Goal: Task Accomplishment & Management: Use online tool/utility

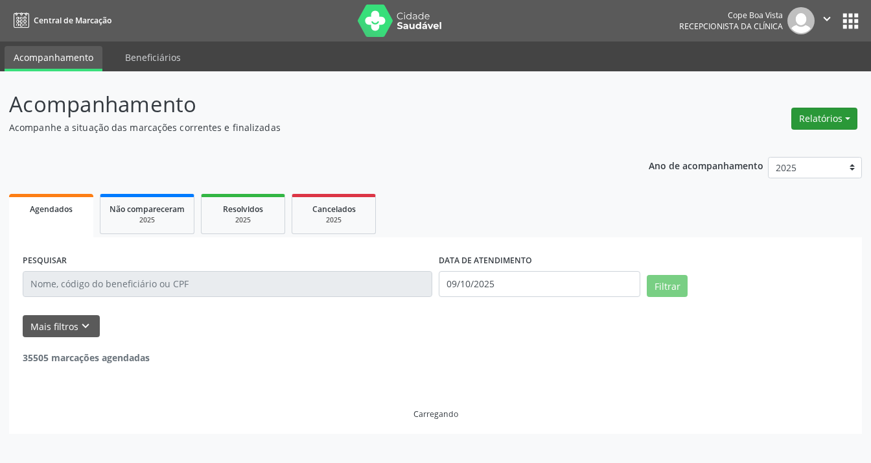
click at [830, 120] on button "Relatórios" at bounding box center [825, 119] width 66 height 22
click at [782, 145] on link "Agendamentos" at bounding box center [787, 146] width 139 height 18
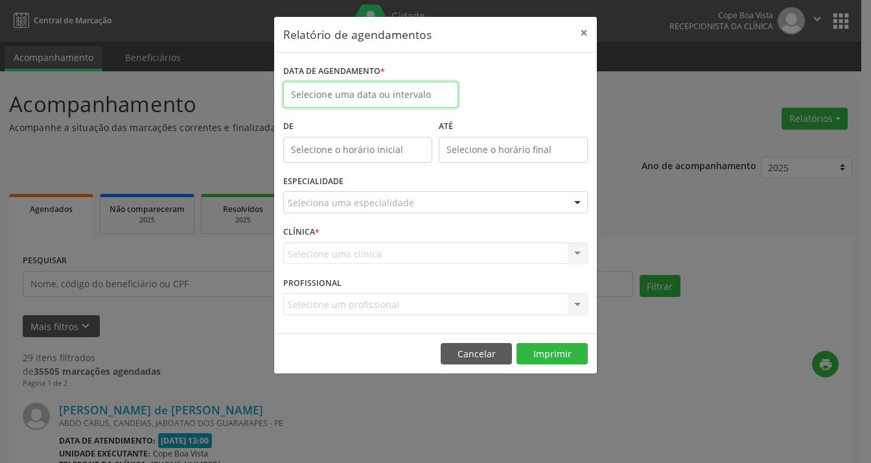
click at [393, 88] on input "text" at bounding box center [370, 95] width 175 height 26
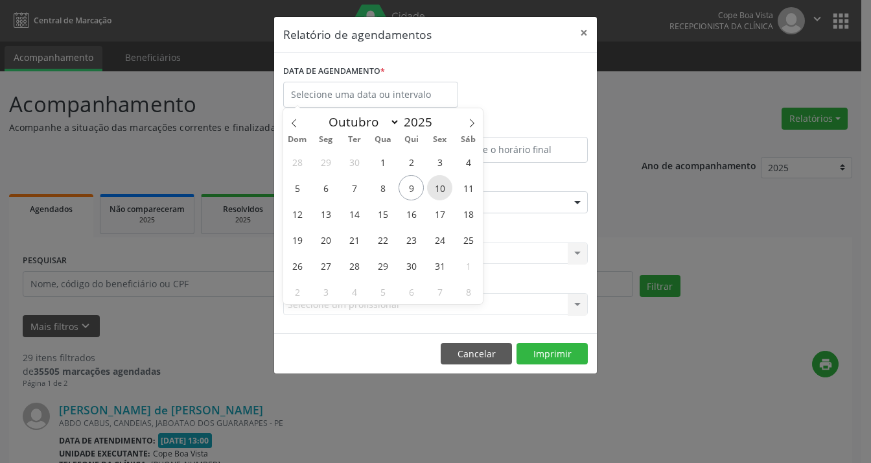
click at [437, 183] on span "10" at bounding box center [439, 187] width 25 height 25
type input "[DATE]"
click at [438, 182] on span "10" at bounding box center [439, 187] width 25 height 25
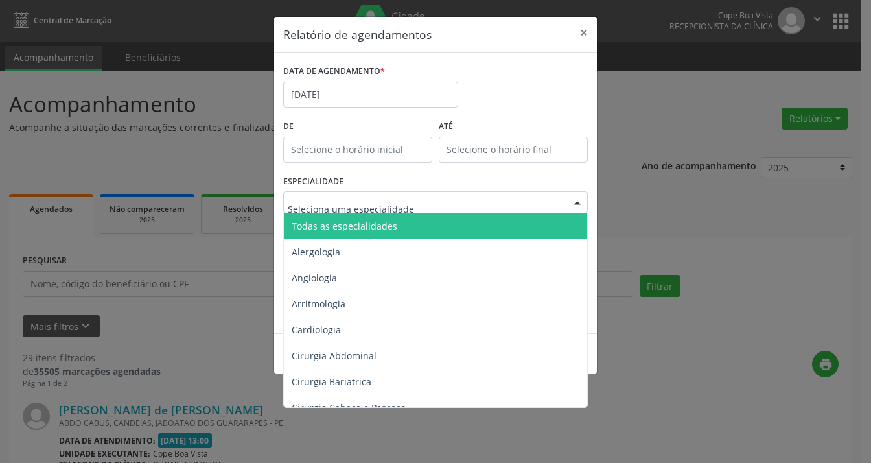
click at [390, 225] on span "Todas as especialidades" at bounding box center [345, 226] width 106 height 12
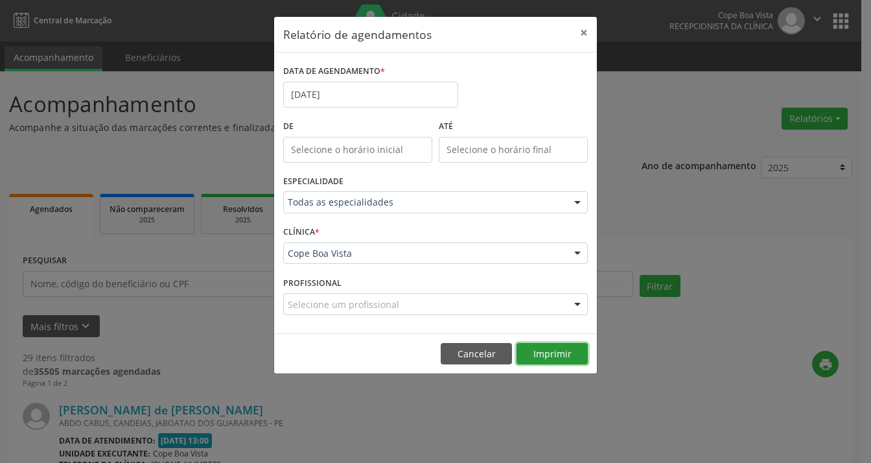
click at [536, 351] on button "Imprimir" at bounding box center [552, 354] width 71 height 22
click at [587, 34] on button "×" at bounding box center [584, 33] width 26 height 32
